Goal: Find specific page/section: Find specific page/section

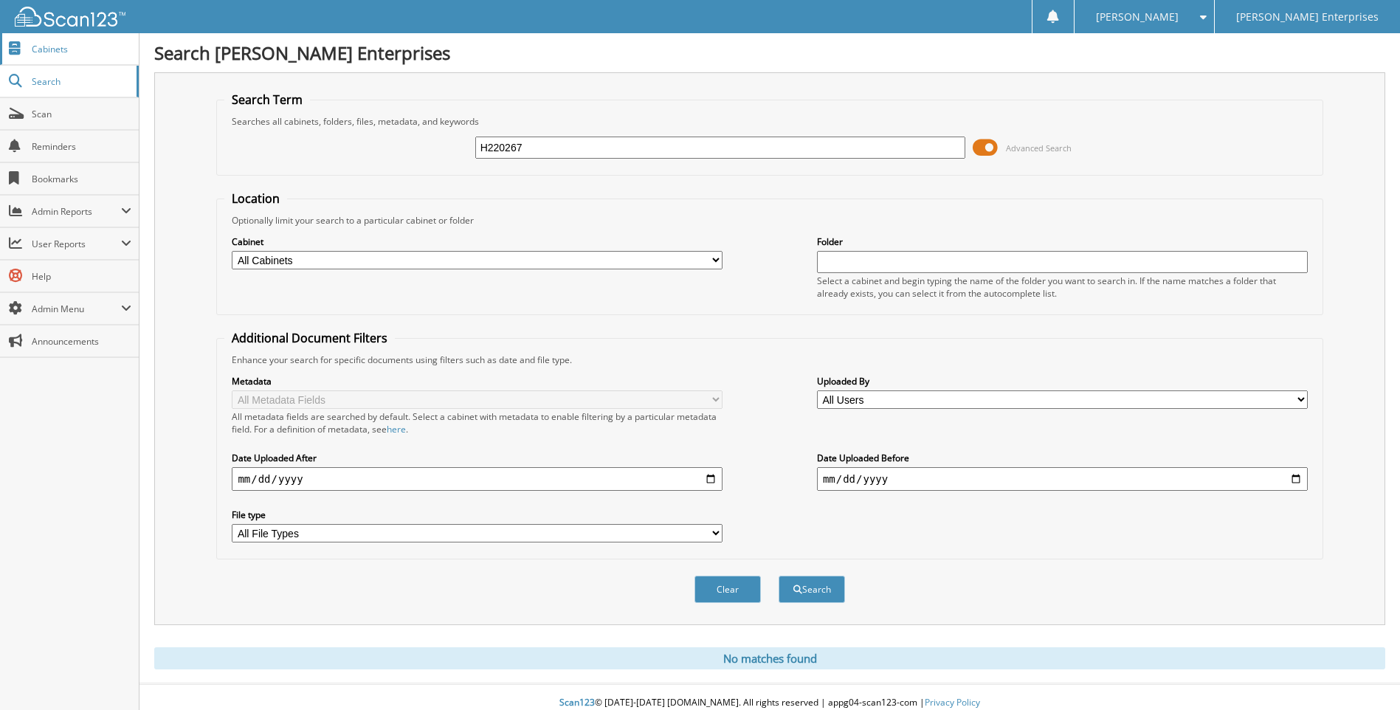
click at [45, 61] on link "Cabinets" at bounding box center [69, 49] width 139 height 32
click at [52, 49] on span "Cabinets" at bounding box center [82, 49] width 100 height 13
